Goal: Transaction & Acquisition: Subscribe to service/newsletter

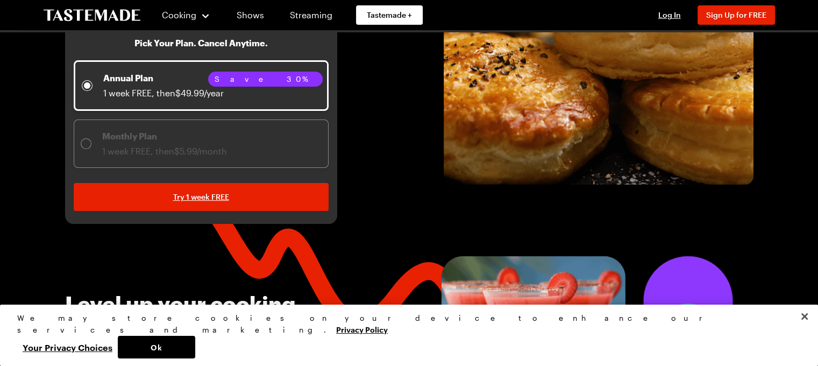
scroll to position [215, 0]
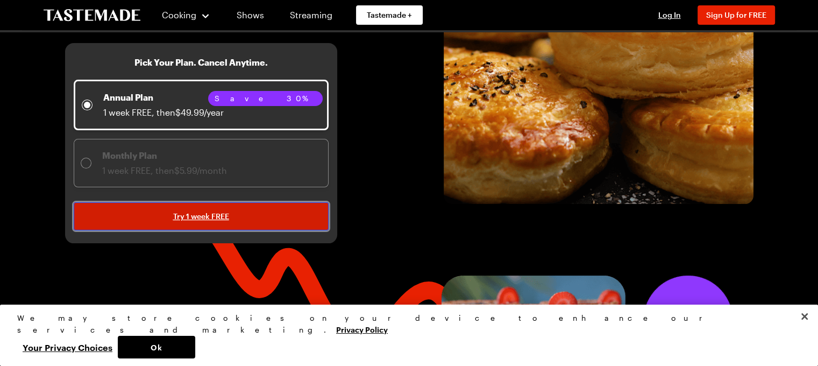
click at [219, 211] on span "Try 1 week FREE" at bounding box center [201, 216] width 56 height 11
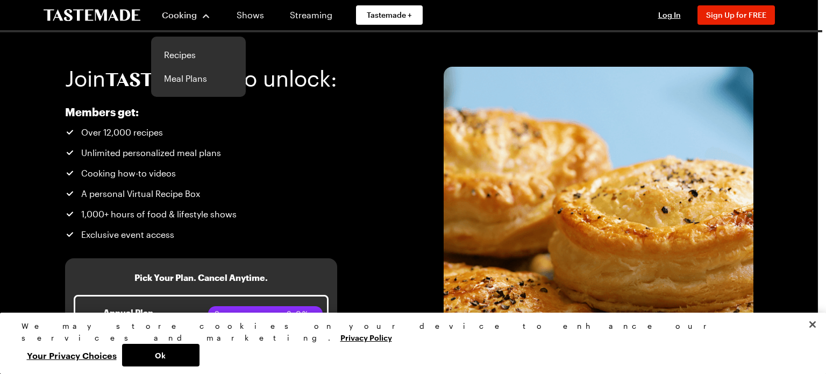
click at [180, 8] on button "Cooking" at bounding box center [186, 15] width 49 height 26
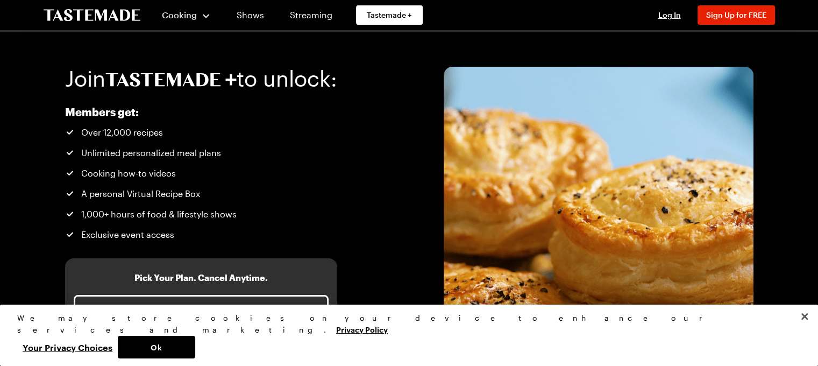
click at [180, 8] on button "Cooking" at bounding box center [186, 15] width 49 height 26
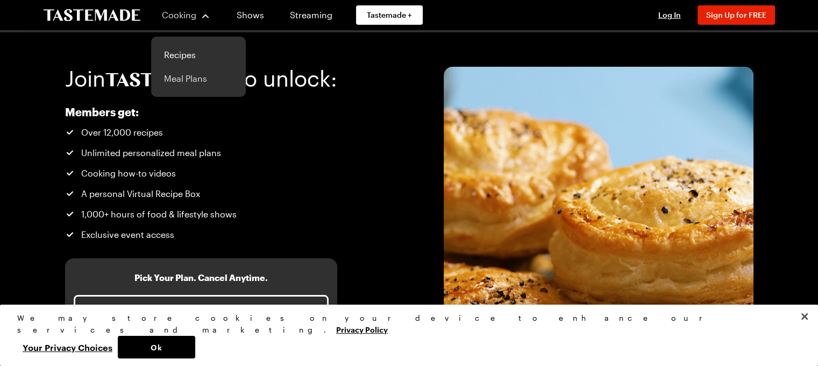
click at [173, 80] on link "Meal Plans" at bounding box center [199, 79] width 82 height 24
